Goal: Transaction & Acquisition: Purchase product/service

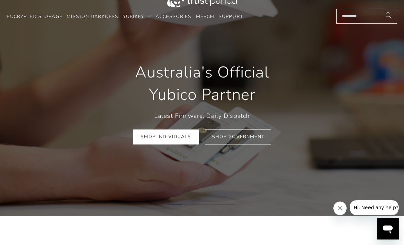
scroll to position [24, 0]
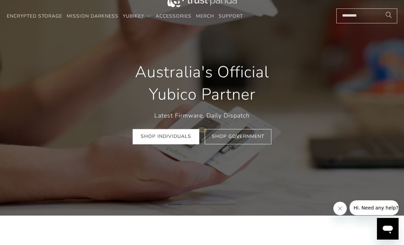
click at [175, 133] on link "Shop Individuals" at bounding box center [166, 136] width 67 height 15
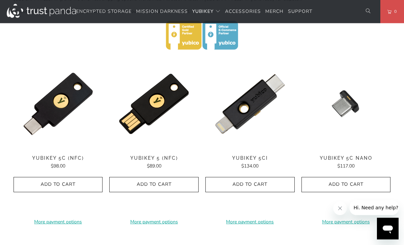
scroll to position [313, 0]
click at [58, 149] on img at bounding box center [58, 149] width 89 height 0
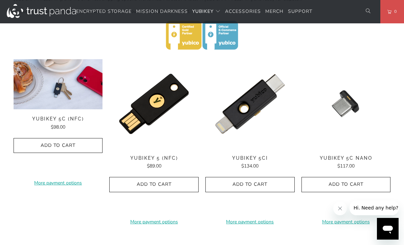
scroll to position [335, 0]
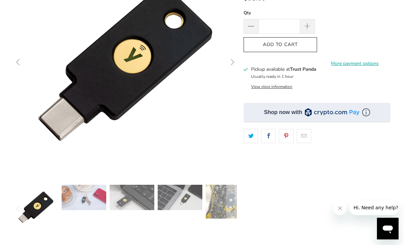
scroll to position [110, 0]
click at [83, 198] on img at bounding box center [84, 197] width 45 height 25
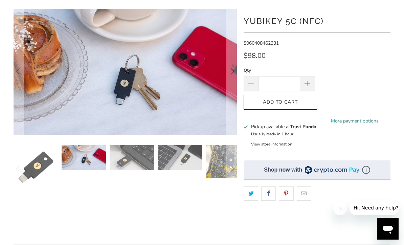
scroll to position [48, 0]
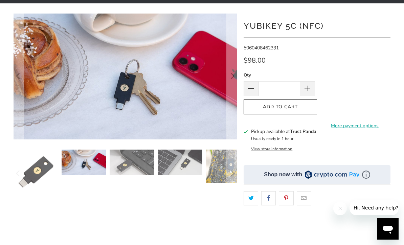
click at [232, 74] on icon "Next" at bounding box center [233, 76] width 4 height 6
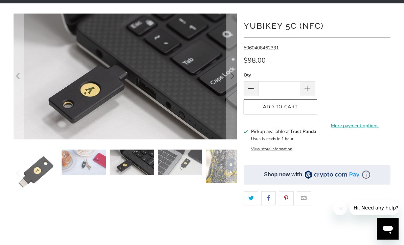
click at [232, 74] on icon "Next" at bounding box center [233, 76] width 4 height 6
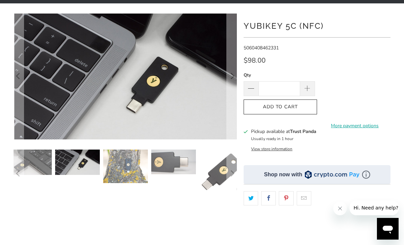
click at [231, 75] on icon "Next" at bounding box center [232, 77] width 6 height 76
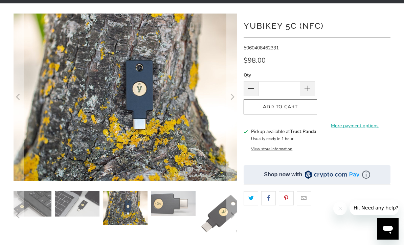
click at [233, 78] on icon "Next" at bounding box center [232, 97] width 6 height 101
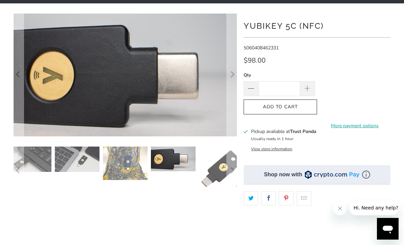
click at [231, 79] on icon "Next" at bounding box center [232, 75] width 6 height 74
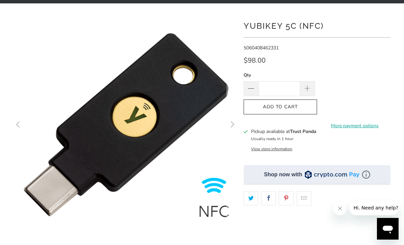
click at [230, 123] on icon "Next" at bounding box center [232, 125] width 6 height 134
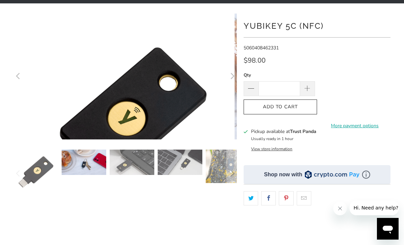
click at [236, 116] on button "Next" at bounding box center [232, 77] width 11 height 126
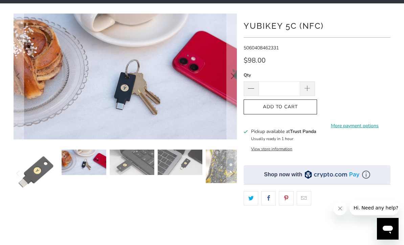
click at [236, 116] on button "Next" at bounding box center [232, 77] width 11 height 126
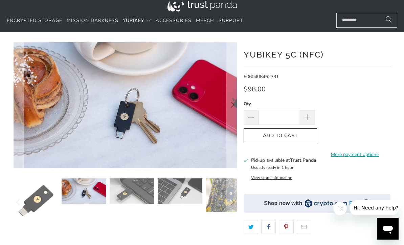
scroll to position [0, 0]
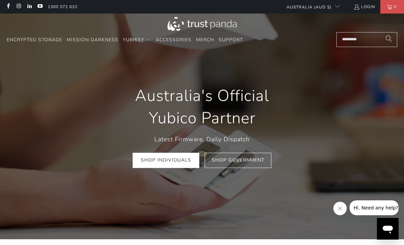
click at [180, 161] on link "Shop Individuals" at bounding box center [166, 160] width 67 height 15
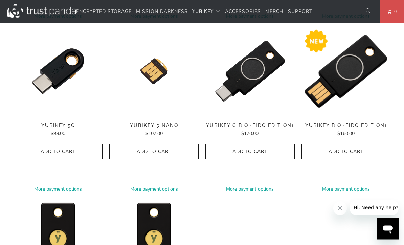
scroll to position [518, 0]
click at [353, 69] on img at bounding box center [346, 71] width 89 height 89
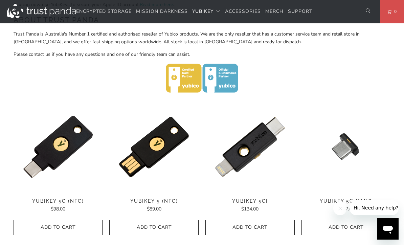
scroll to position [268, 0]
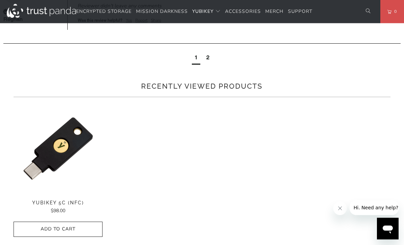
scroll to position [551, 0]
click at [209, 61] on div "2" at bounding box center [208, 57] width 3 height 7
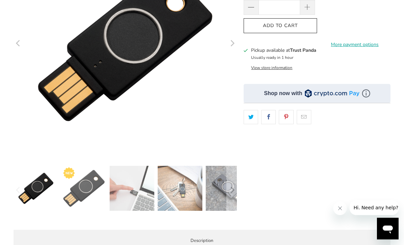
scroll to position [129, 0]
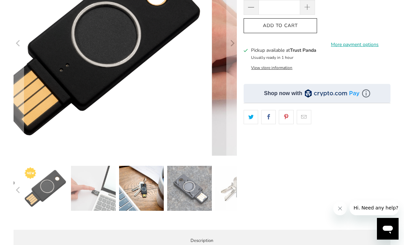
click at [188, 186] on img at bounding box center [189, 188] width 45 height 45
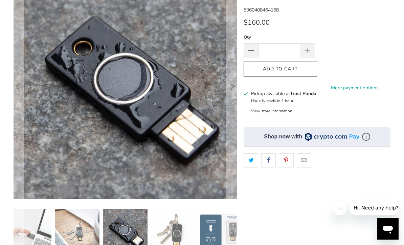
scroll to position [81, 0]
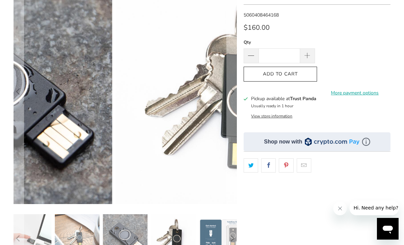
click at [196, 230] on img at bounding box center [173, 236] width 45 height 45
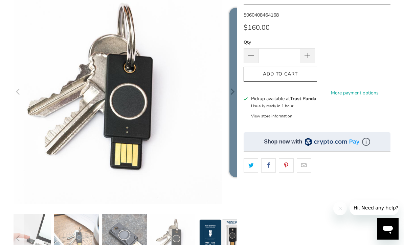
click at [215, 232] on img at bounding box center [221, 236] width 45 height 45
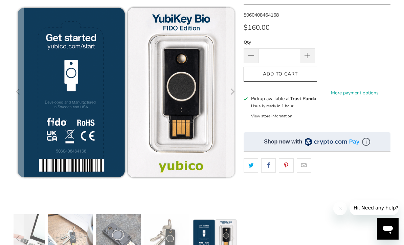
click at [231, 91] on icon "Next" at bounding box center [232, 92] width 6 height 134
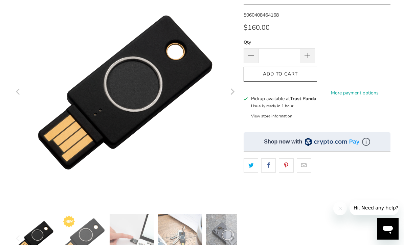
click at [226, 92] on img at bounding box center [187, 154] width 347 height 347
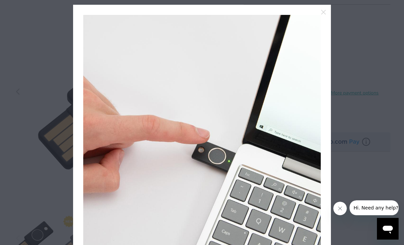
click at [327, 12] on icon "close" at bounding box center [323, 11] width 9 height 9
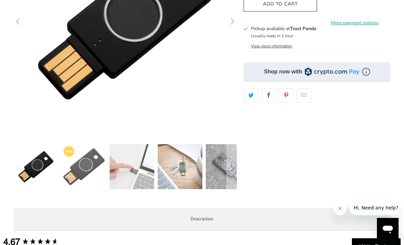
scroll to position [143, 0]
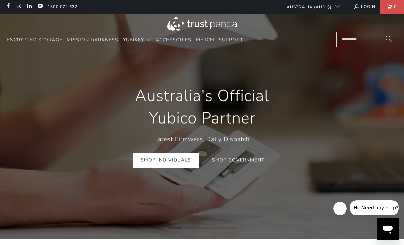
click at [182, 158] on link "Shop Individuals" at bounding box center [166, 160] width 67 height 15
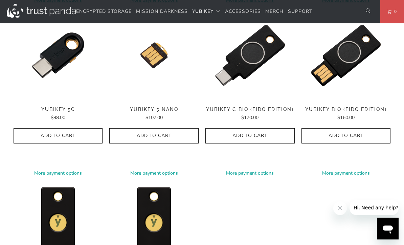
scroll to position [534, 0]
click at [250, 100] on img at bounding box center [250, 100] width 89 height 0
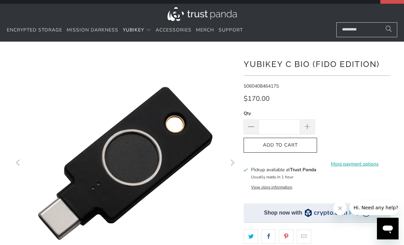
scroll to position [10, 0]
click at [273, 187] on button "View store information" at bounding box center [271, 187] width 41 height 5
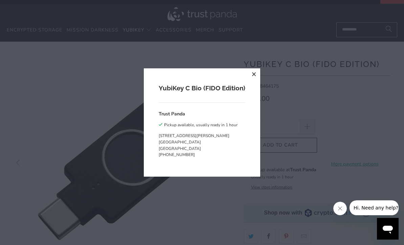
click at [254, 81] on button "close" at bounding box center [254, 74] width 12 height 12
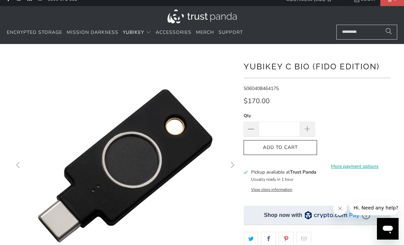
scroll to position [6, 0]
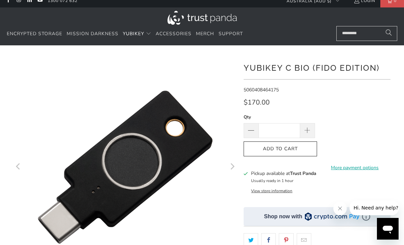
click at [288, 149] on span "Add to Cart" at bounding box center [280, 149] width 59 height 6
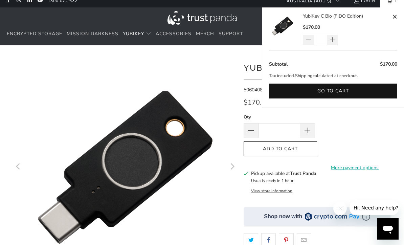
scroll to position [0, 0]
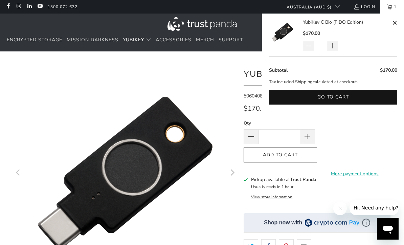
click at [180, 39] on span "Accessories" at bounding box center [174, 40] width 36 height 6
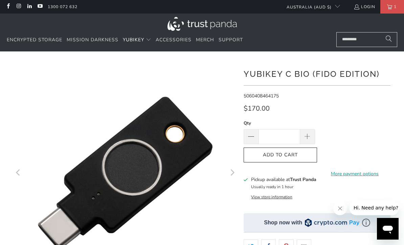
click at [206, 38] on span "Merch" at bounding box center [205, 40] width 18 height 6
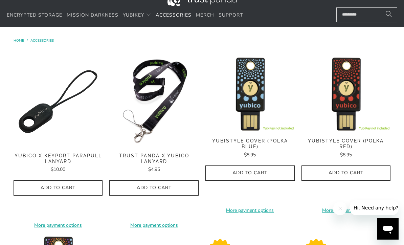
scroll to position [24, 0]
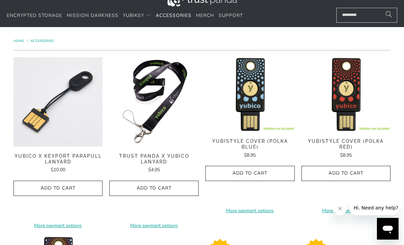
click at [33, 119] on img at bounding box center [58, 101] width 89 height 89
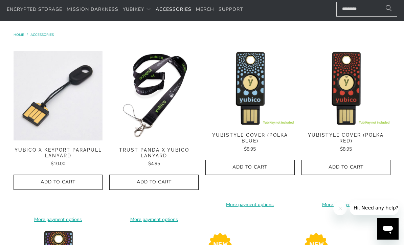
scroll to position [0, 0]
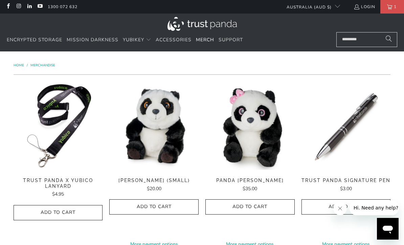
scroll to position [22, 0]
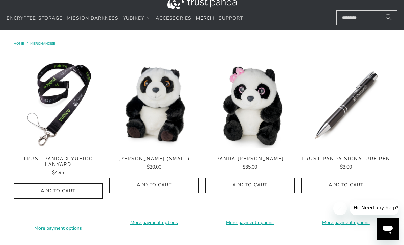
click at [98, 22] on link "Mission Darkness" at bounding box center [93, 18] width 52 height 16
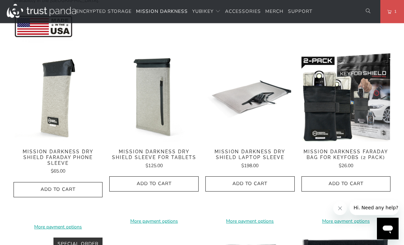
scroll to position [318, 0]
click at [162, 142] on img at bounding box center [153, 142] width 89 height 0
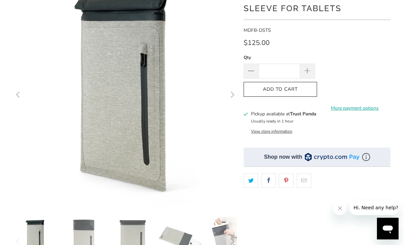
scroll to position [78, 0]
click at [233, 95] on icon "Next" at bounding box center [233, 95] width 4 height 6
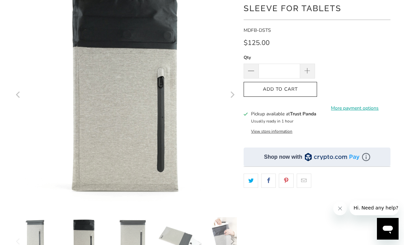
click at [234, 95] on icon "Next" at bounding box center [233, 95] width 4 height 6
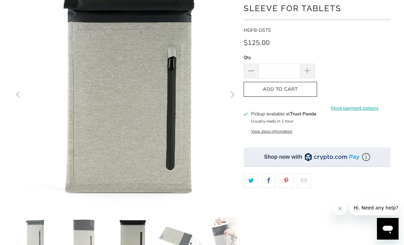
click at [234, 95] on icon "Next" at bounding box center [233, 95] width 4 height 6
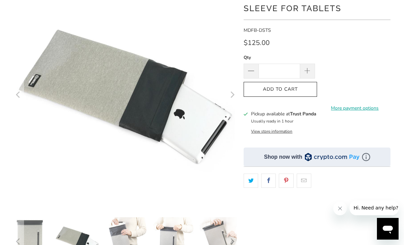
click at [236, 93] on button "Next" at bounding box center [232, 96] width 11 height 224
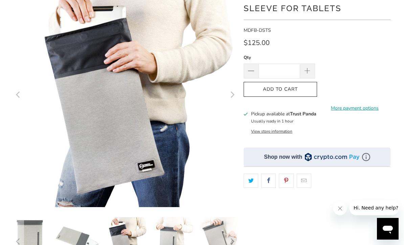
click at [233, 93] on icon "Next" at bounding box center [232, 95] width 6 height 134
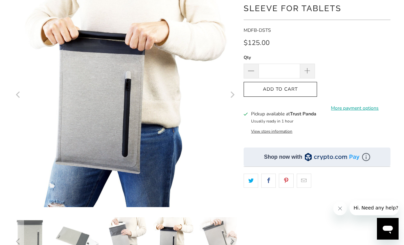
click at [234, 94] on icon "Next" at bounding box center [232, 95] width 6 height 134
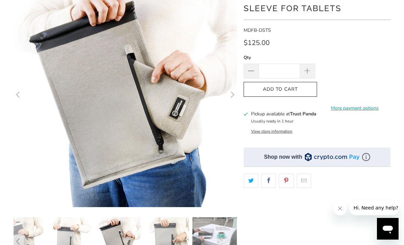
click at [237, 93] on button "Next" at bounding box center [232, 96] width 11 height 224
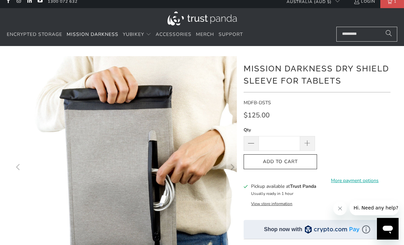
scroll to position [0, 0]
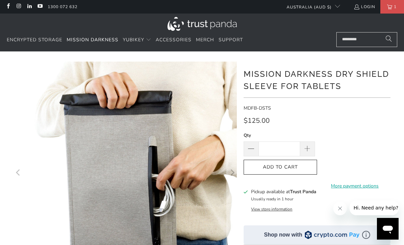
click at [27, 30] on div at bounding box center [202, 24] width 391 height 15
click at [30, 36] on link "Encrypted Storage" at bounding box center [35, 40] width 56 height 16
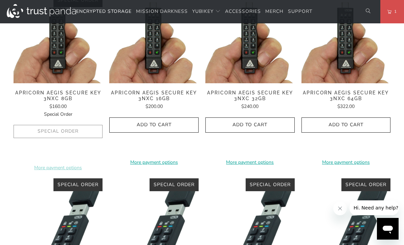
scroll to position [214, 0]
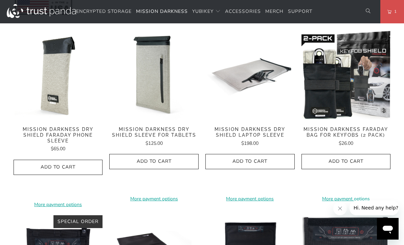
click at [335, 120] on img at bounding box center [346, 120] width 89 height 0
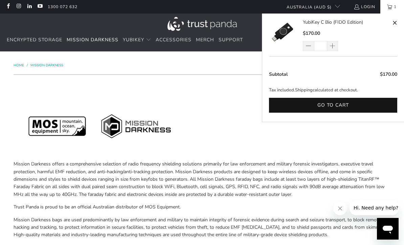
click at [396, 22] on span at bounding box center [394, 23] width 5 height 8
type input "*"
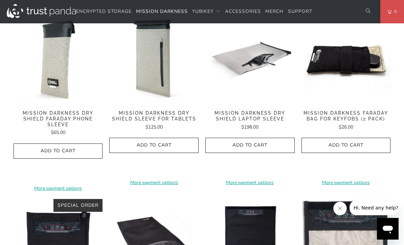
scroll to position [356, 0]
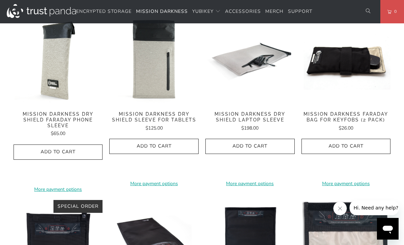
click at [142, 63] on img at bounding box center [153, 59] width 89 height 89
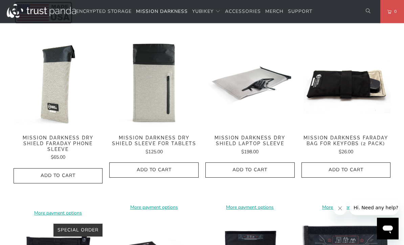
scroll to position [331, 0]
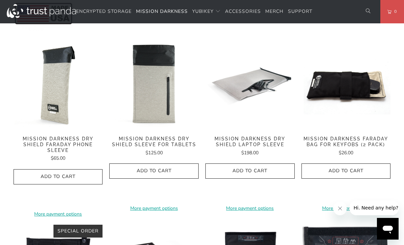
click at [59, 129] on img at bounding box center [58, 129] width 89 height 0
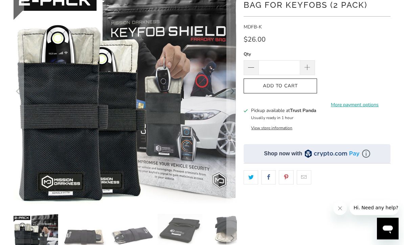
scroll to position [81, 0]
click at [231, 92] on icon "Next" at bounding box center [232, 92] width 6 height 134
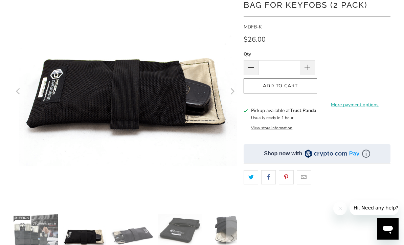
click at [234, 90] on icon "Next" at bounding box center [232, 92] width 6 height 134
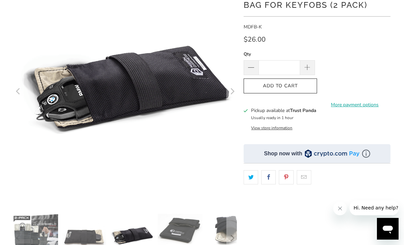
click at [233, 92] on icon "Next" at bounding box center [232, 92] width 6 height 134
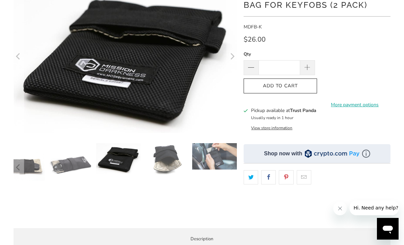
click at [233, 56] on icon "Next" at bounding box center [232, 57] width 6 height 92
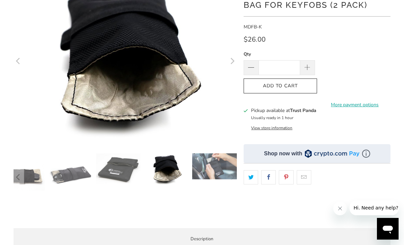
click at [232, 67] on icon "Next" at bounding box center [232, 62] width 6 height 98
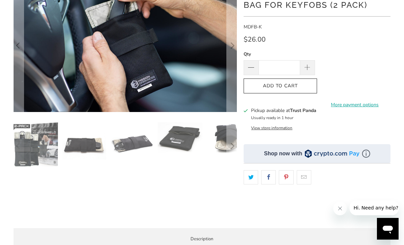
click at [234, 45] on icon "Next" at bounding box center [232, 45] width 6 height 79
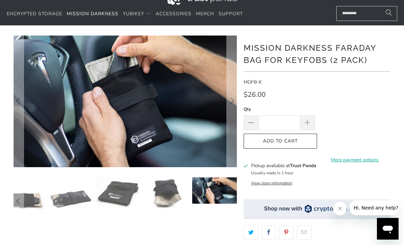
scroll to position [12, 0]
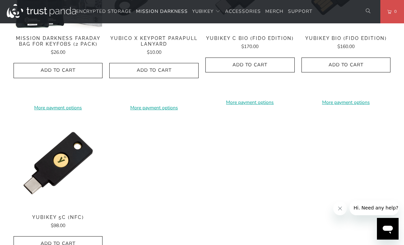
scroll to position [582, 0]
